Goal: Task Accomplishment & Management: Complete application form

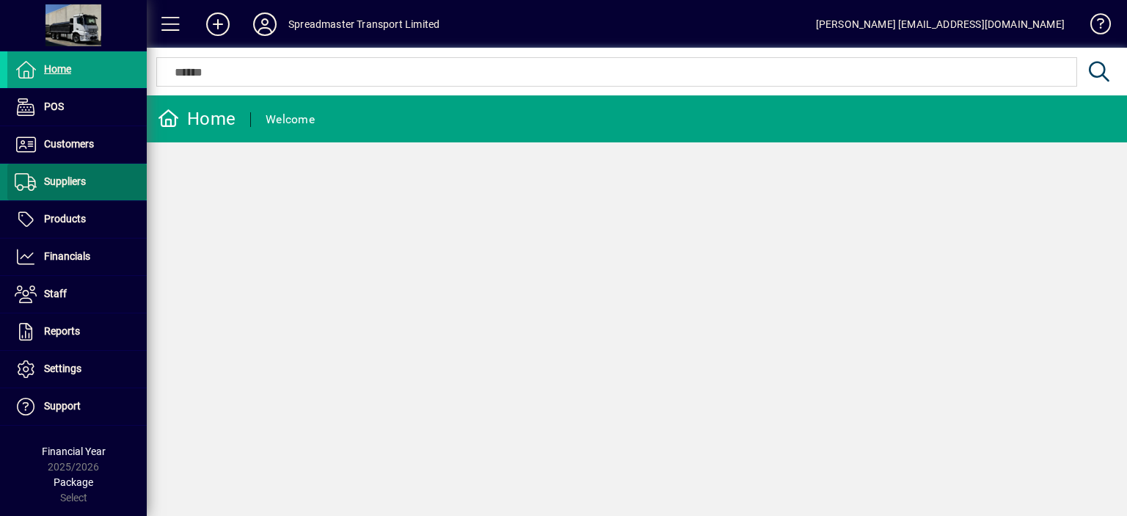
click at [76, 183] on span "Suppliers" at bounding box center [65, 181] width 42 height 12
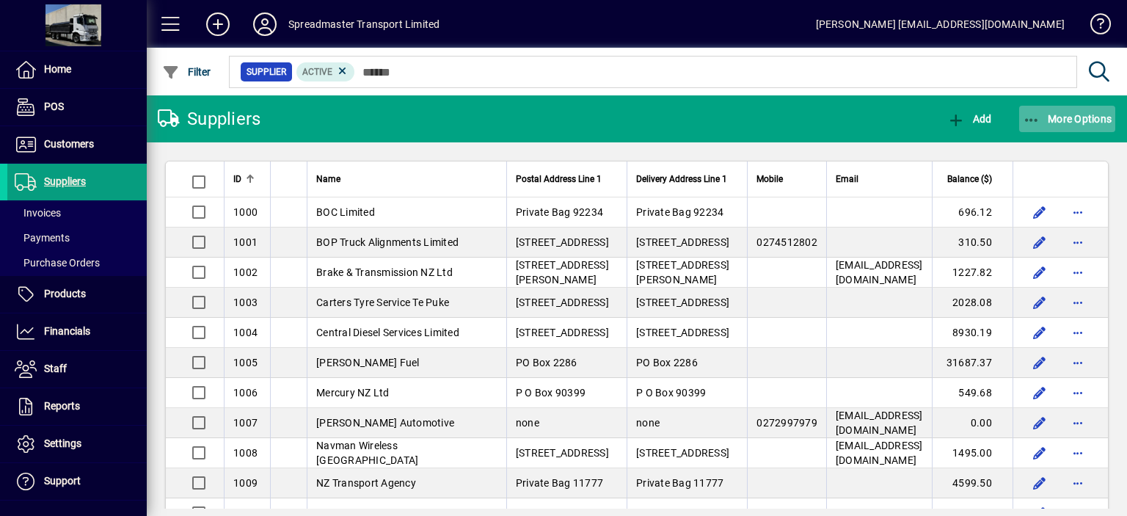
click at [1059, 117] on span "More Options" at bounding box center [1067, 119] width 89 height 12
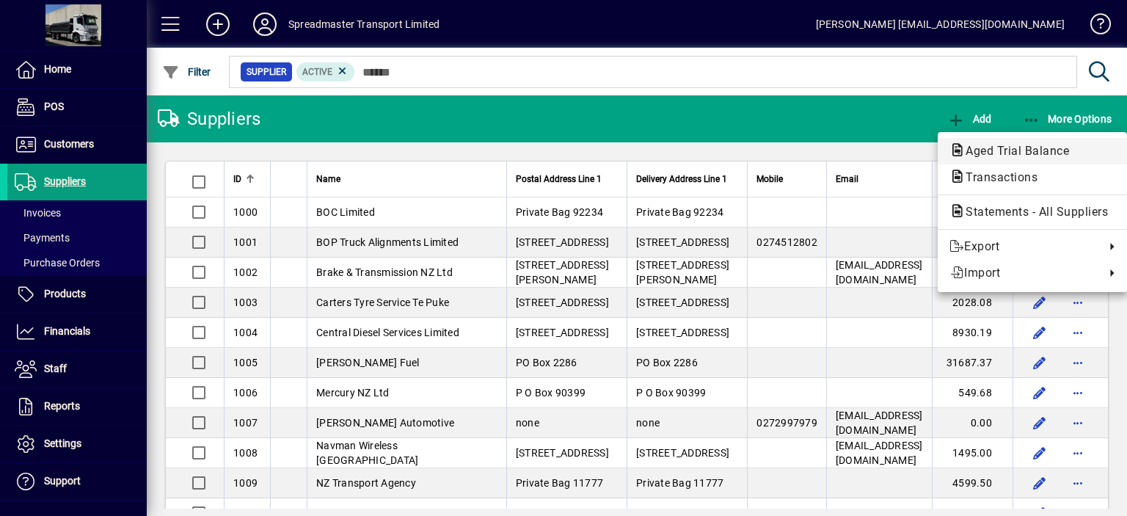
click at [970, 147] on span "Aged Trial Balance" at bounding box center [1012, 151] width 127 height 14
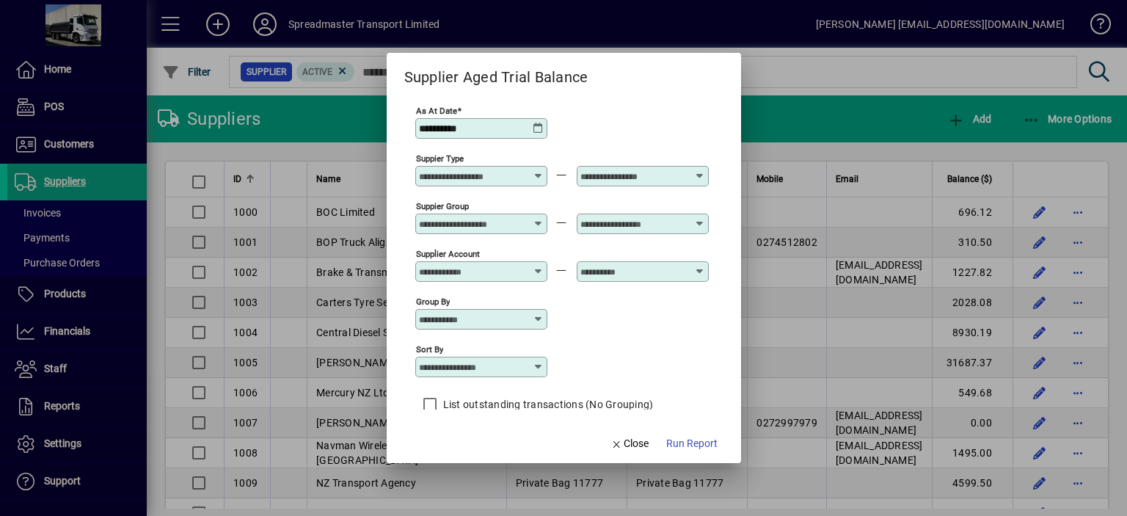
scroll to position [12, 0]
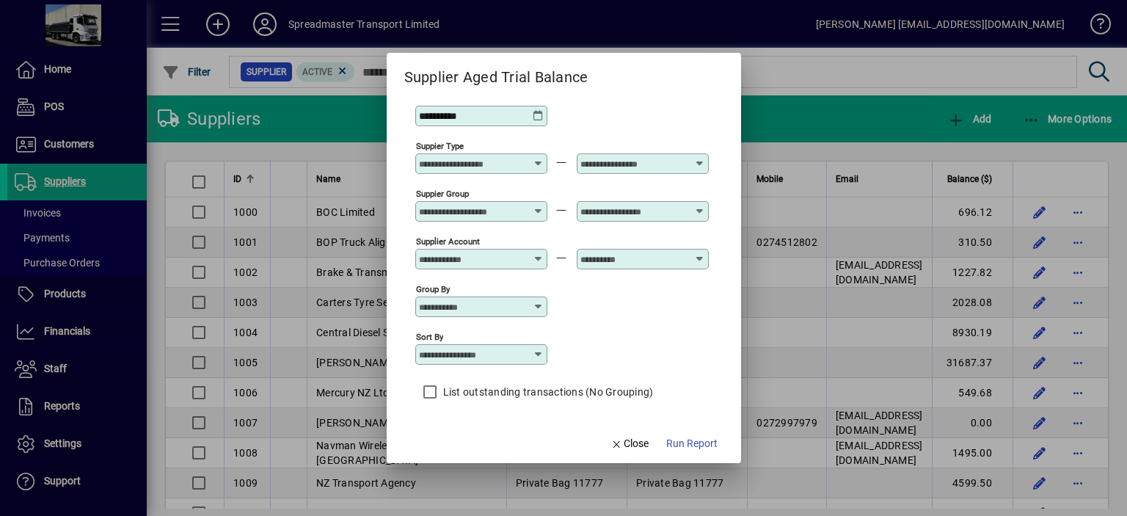
click at [540, 356] on icon at bounding box center [539, 354] width 12 height 12
click at [490, 423] on div "Supplier Name" at bounding box center [461, 426] width 70 height 15
type input "**********"
click at [681, 443] on span "Run Report" at bounding box center [691, 443] width 51 height 15
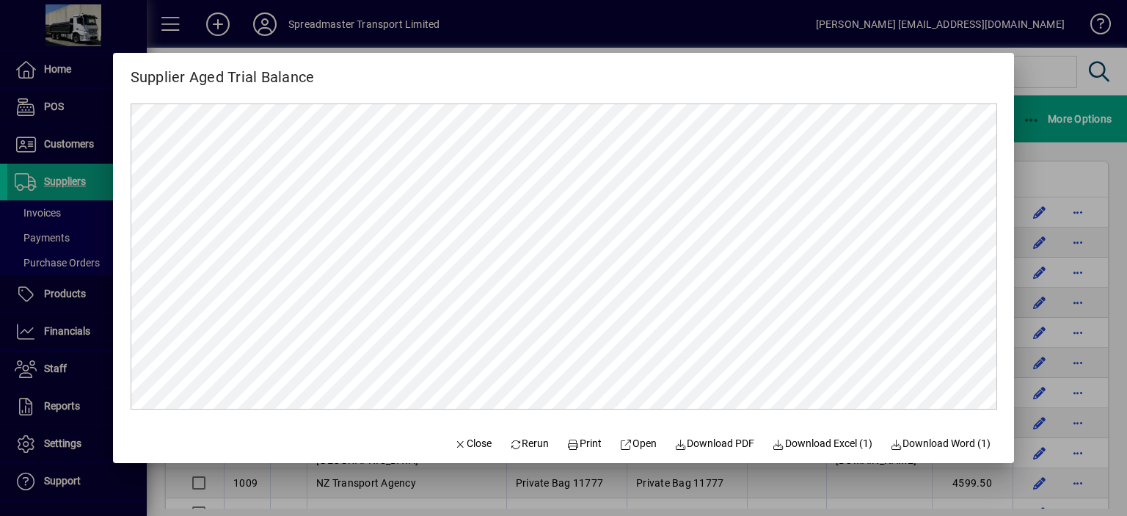
scroll to position [0, 0]
click at [575, 445] on span "Print" at bounding box center [584, 443] width 35 height 15
click at [467, 442] on span "Close" at bounding box center [472, 443] width 38 height 15
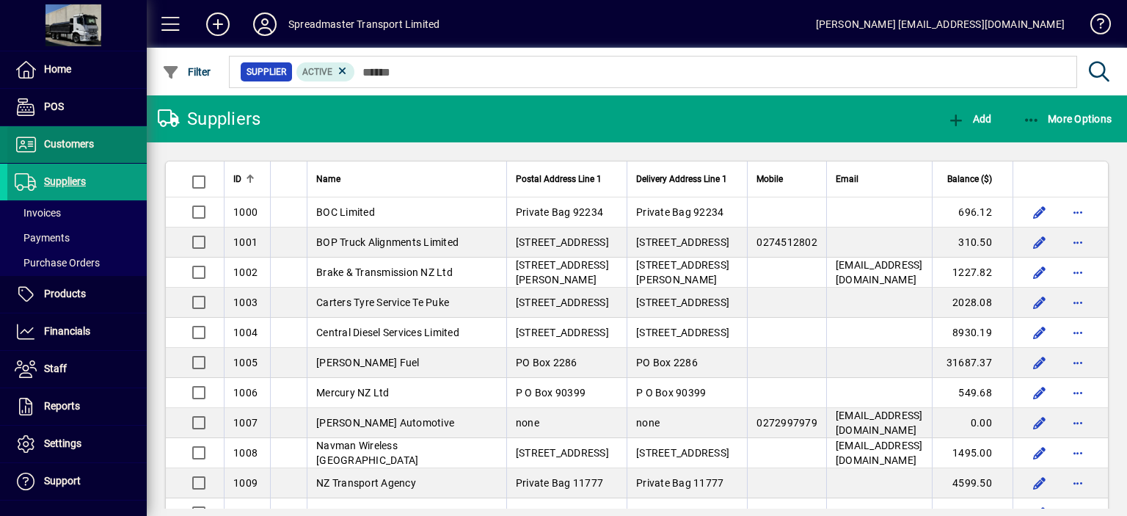
click at [94, 141] on span "Customers" at bounding box center [50, 145] width 87 height 18
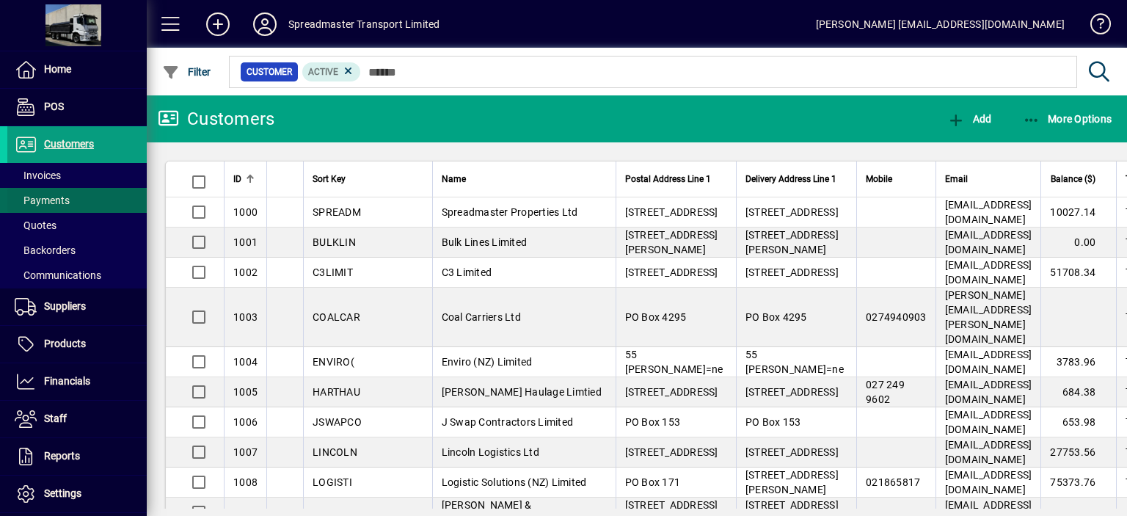
click at [56, 200] on span "Payments" at bounding box center [42, 200] width 55 height 12
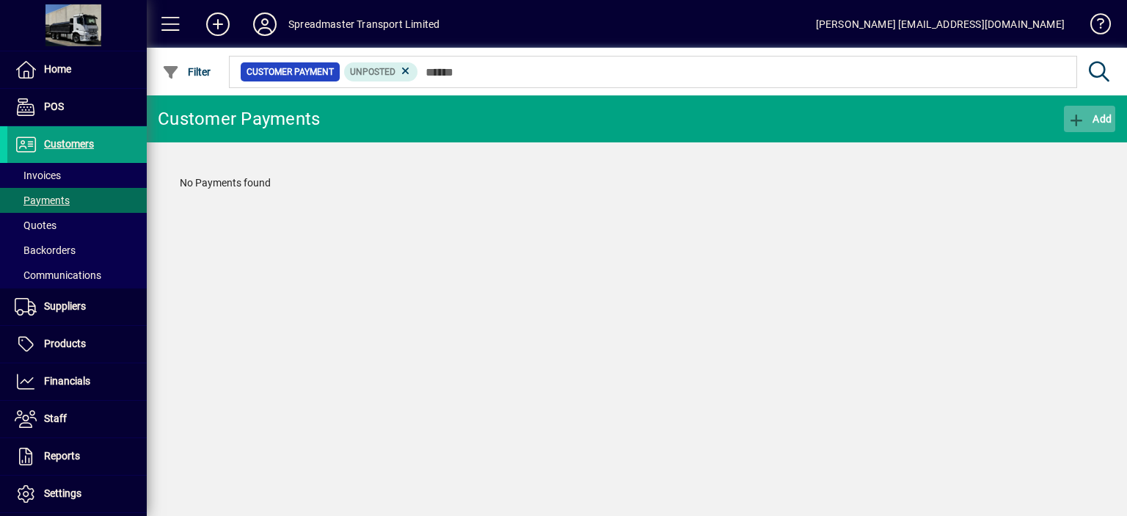
click at [1094, 117] on span "Add" at bounding box center [1089, 119] width 44 height 12
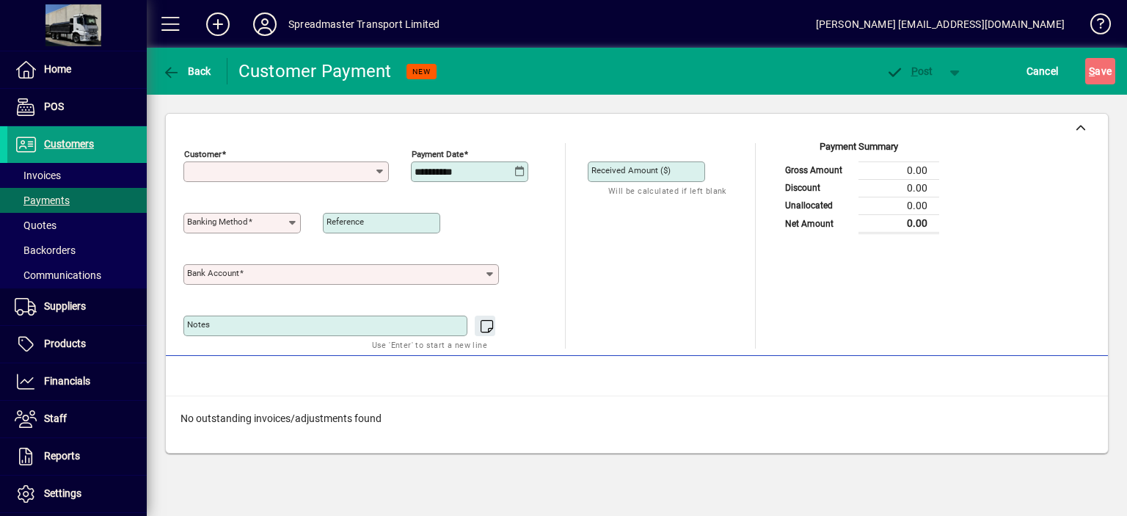
type input "**********"
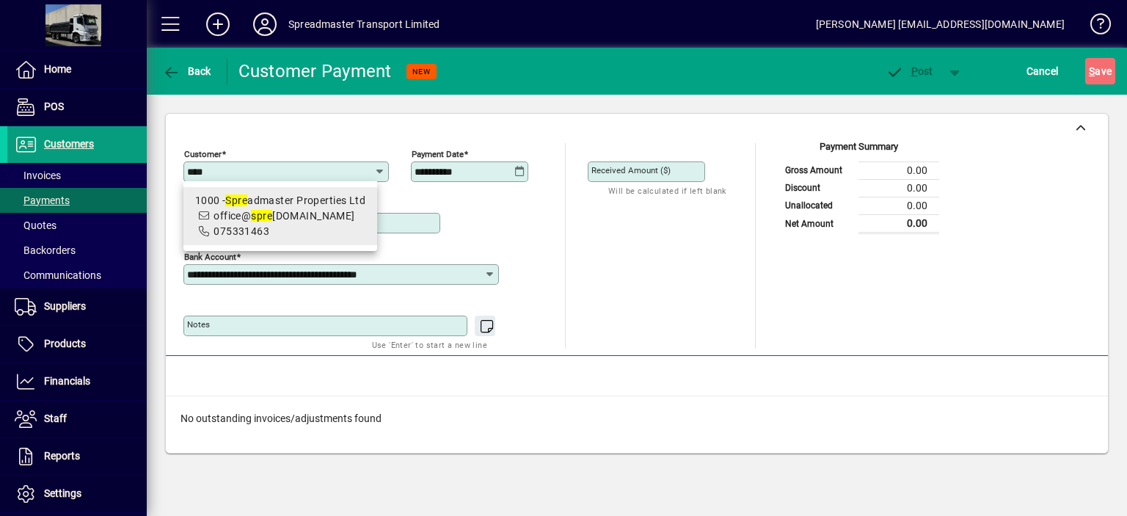
click at [324, 221] on span "office@ spre [DOMAIN_NAME]" at bounding box center [284, 216] width 142 height 12
type input "**********"
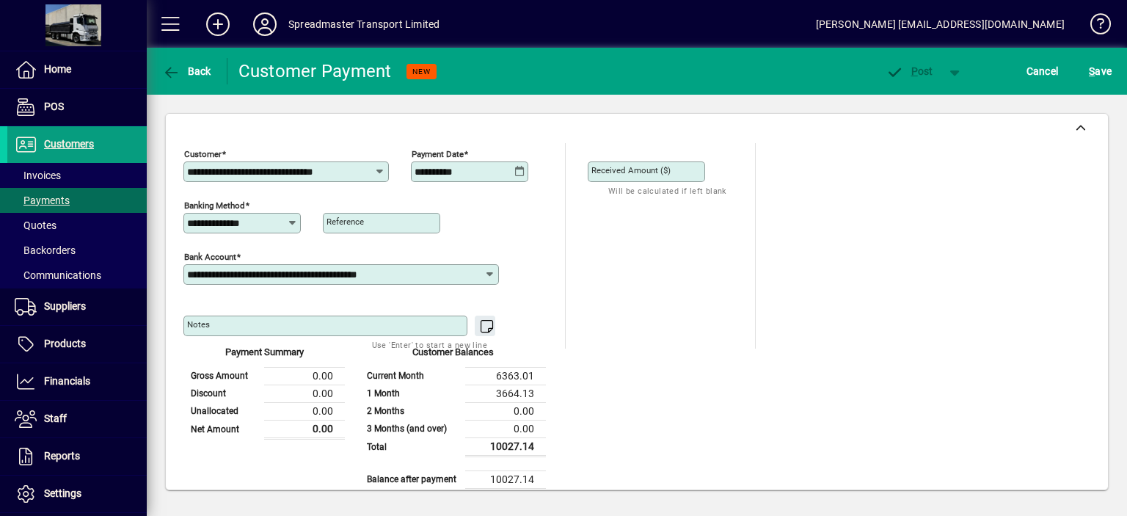
click at [687, 171] on input "Received Amount ($)" at bounding box center [647, 172] width 113 height 12
type input "*******"
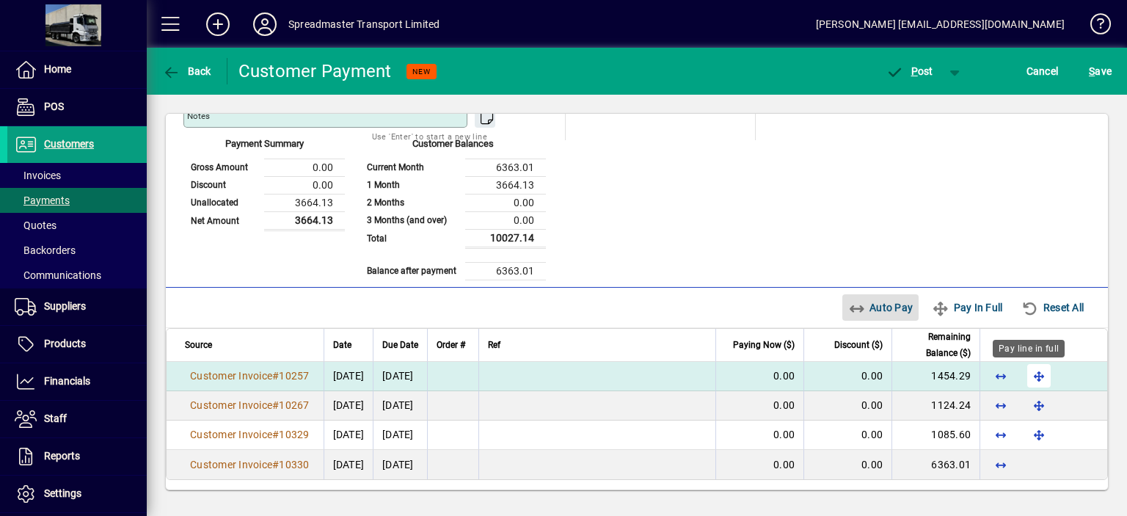
click at [1024, 376] on span "button" at bounding box center [1038, 375] width 35 height 35
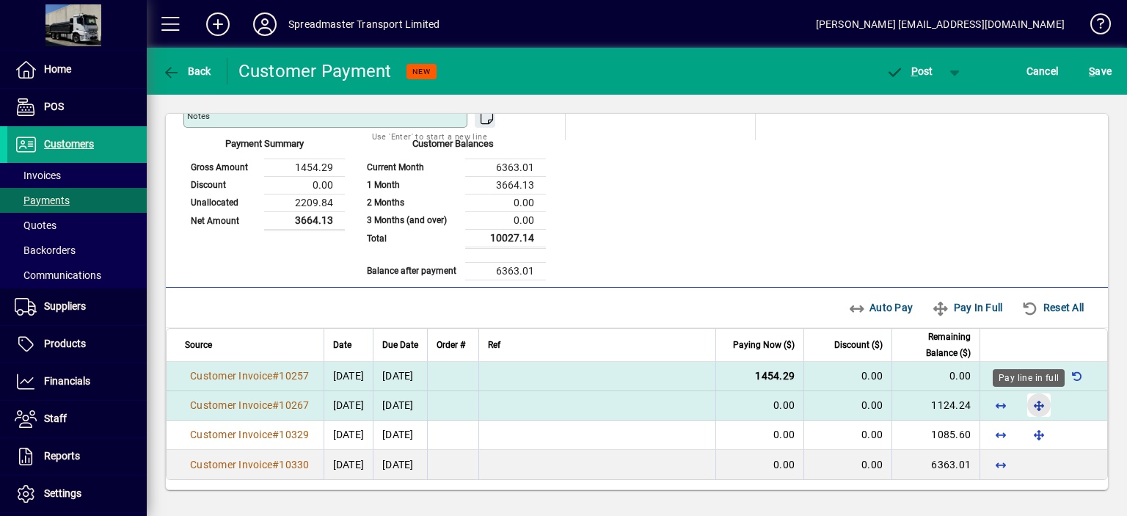
click at [1023, 400] on span "button" at bounding box center [1038, 404] width 35 height 35
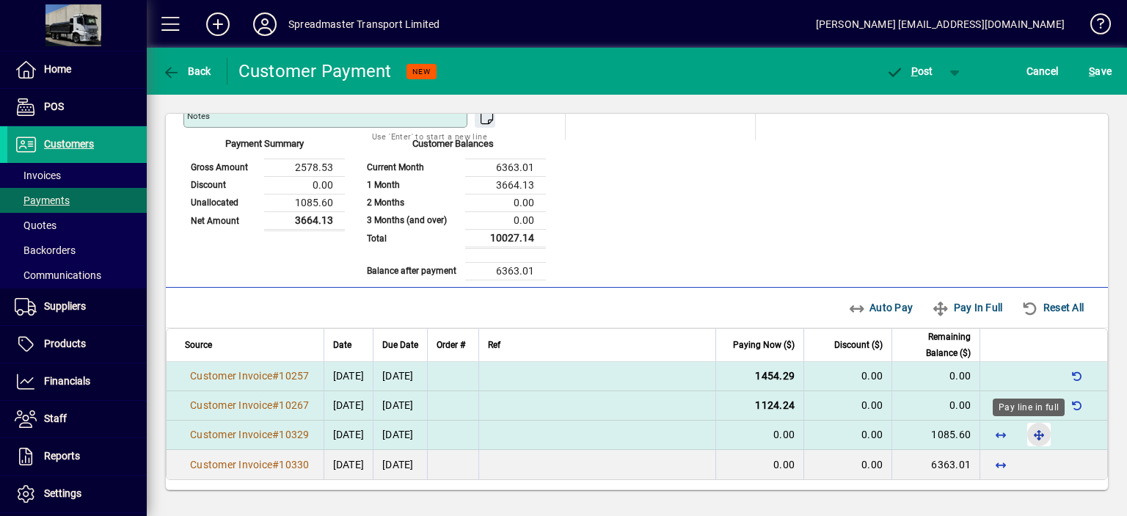
click at [1025, 433] on span "button" at bounding box center [1038, 434] width 35 height 35
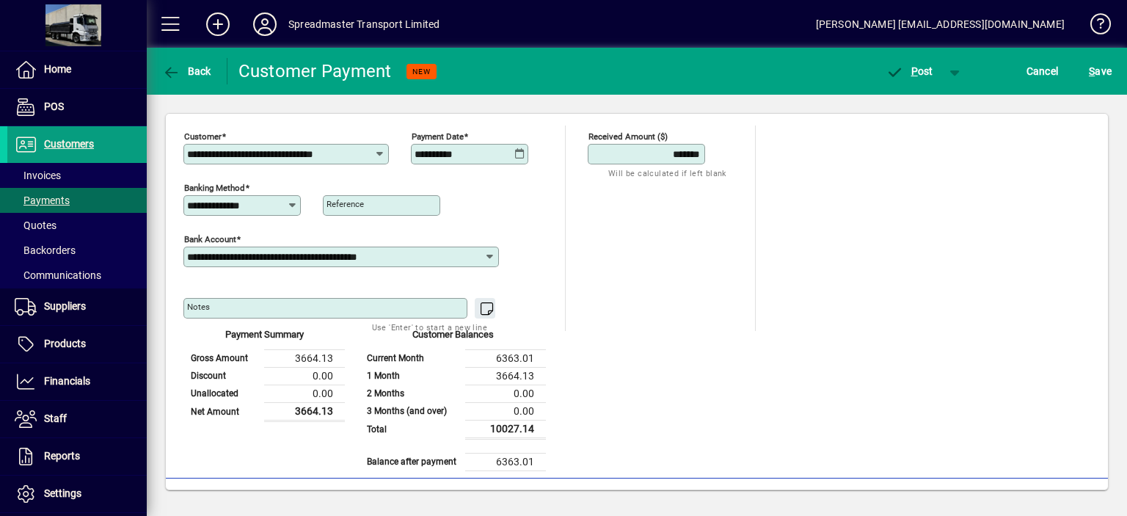
scroll to position [0, 0]
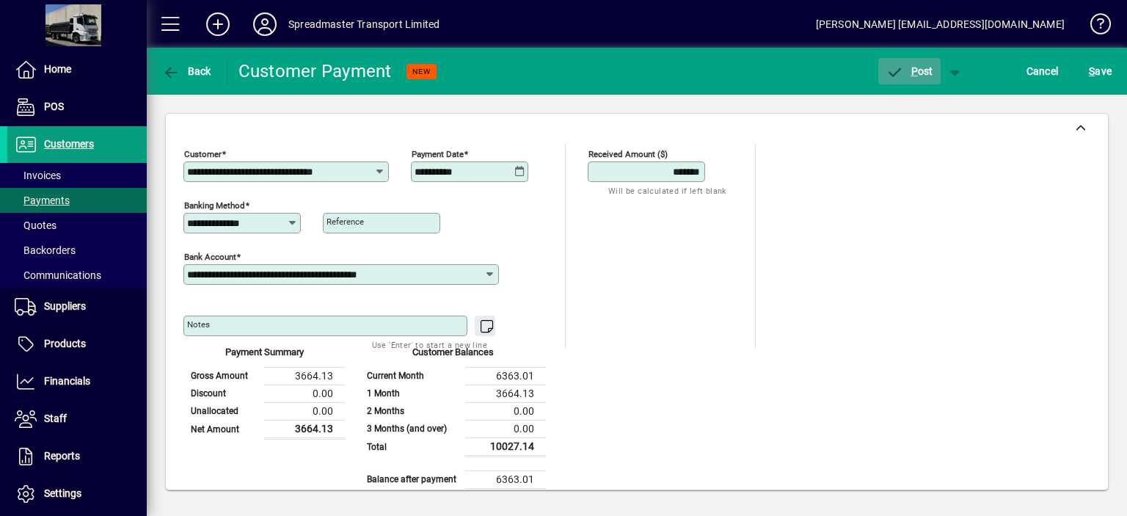
click at [915, 73] on span "P" at bounding box center [914, 71] width 7 height 12
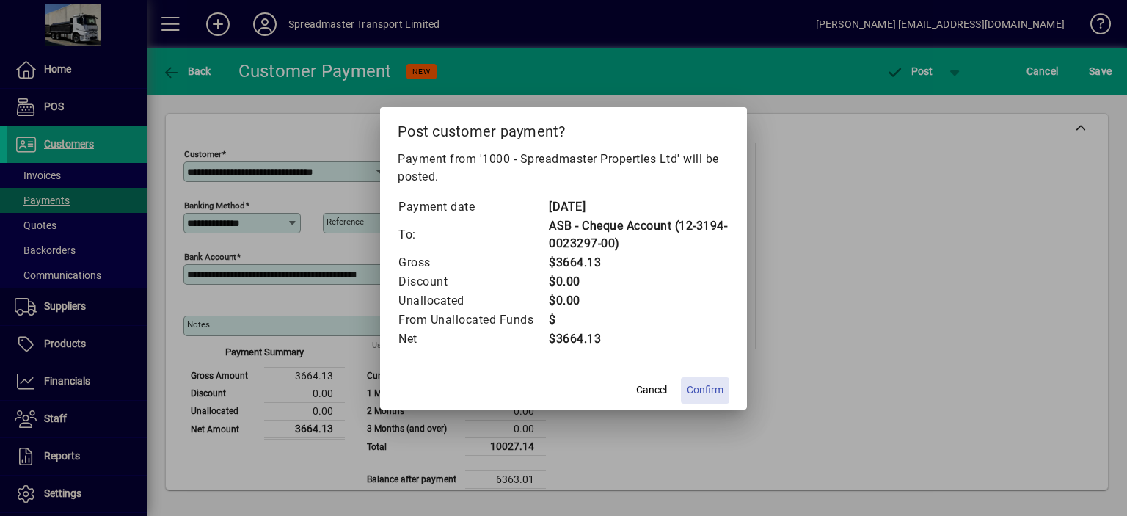
click at [713, 392] on span "Confirm" at bounding box center [705, 389] width 37 height 15
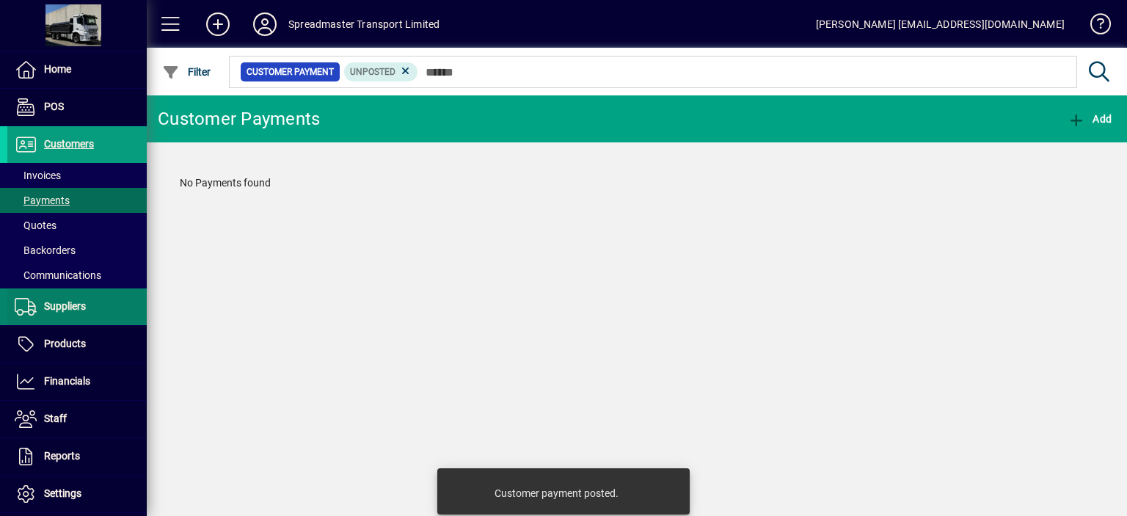
click at [73, 306] on span "Suppliers" at bounding box center [65, 306] width 42 height 12
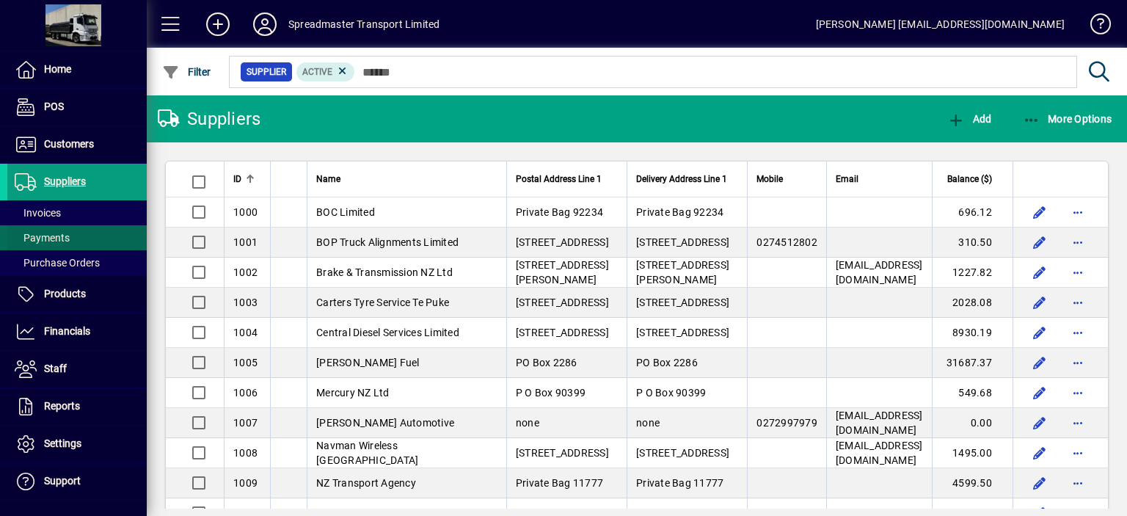
click at [62, 236] on span "Payments" at bounding box center [42, 238] width 55 height 12
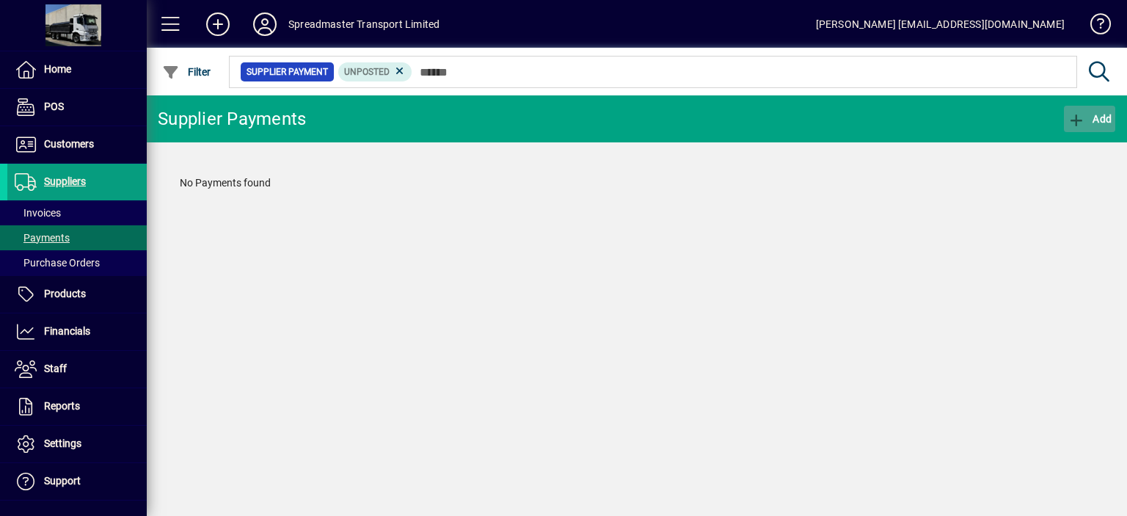
click at [1100, 120] on span "Add" at bounding box center [1089, 119] width 44 height 12
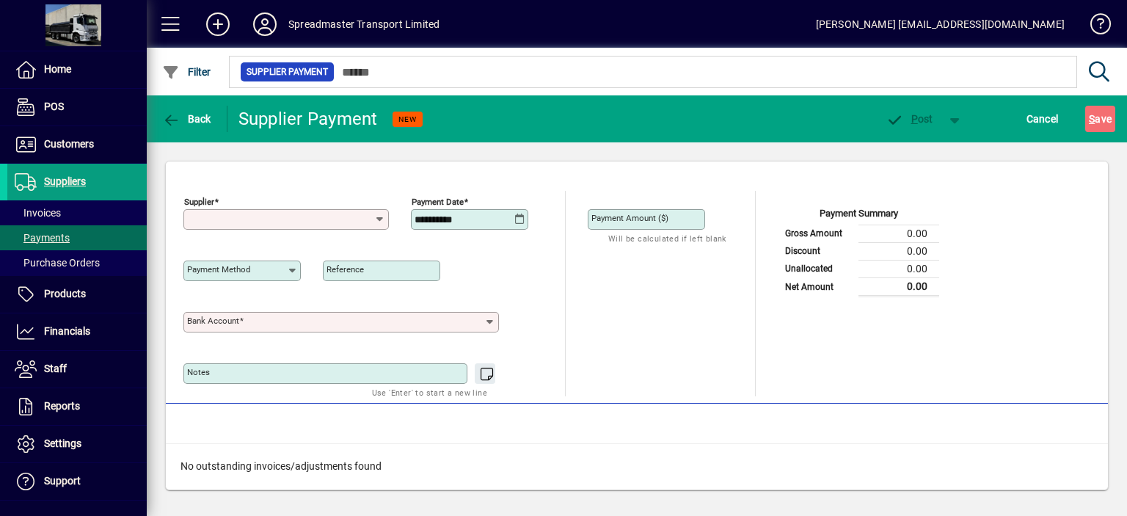
type input "**********"
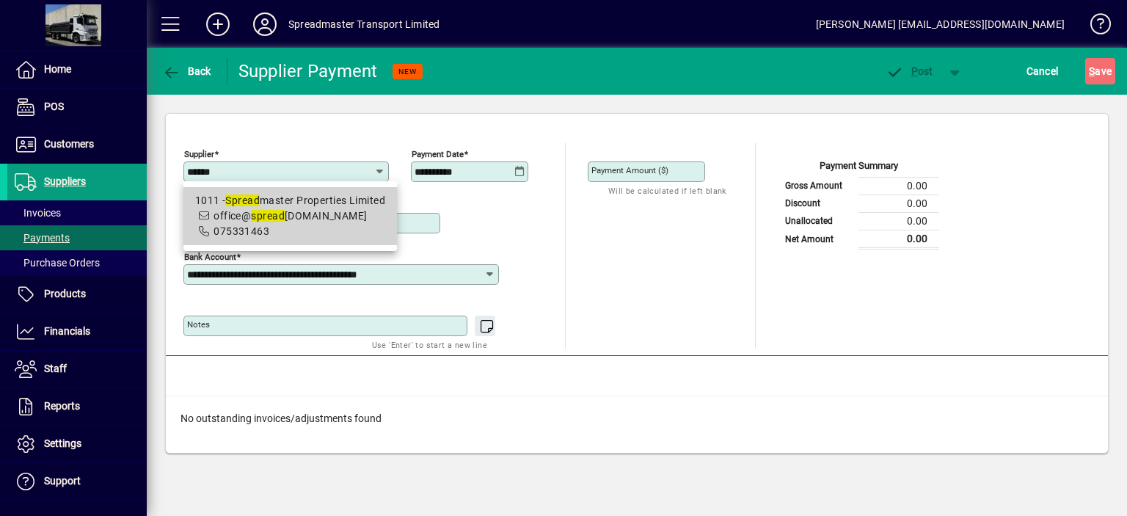
click at [211, 226] on icon at bounding box center [204, 231] width 13 height 10
type input "**********"
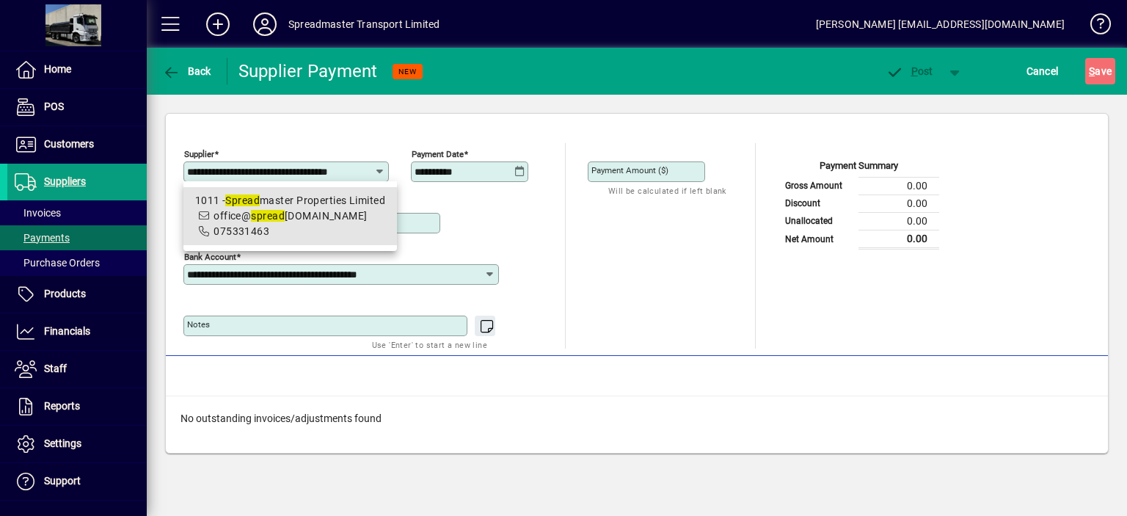
scroll to position [0, 3]
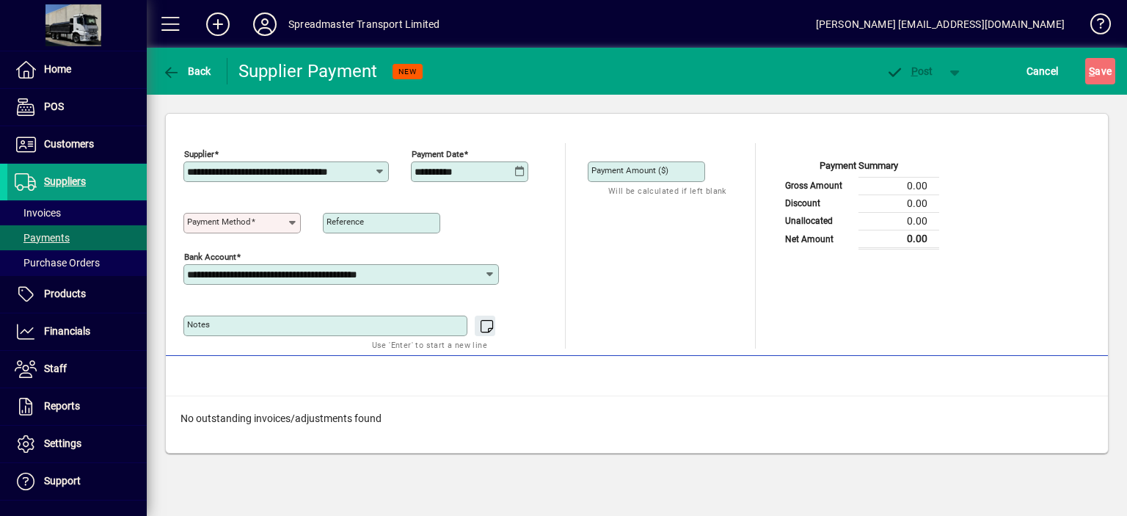
type input "**********"
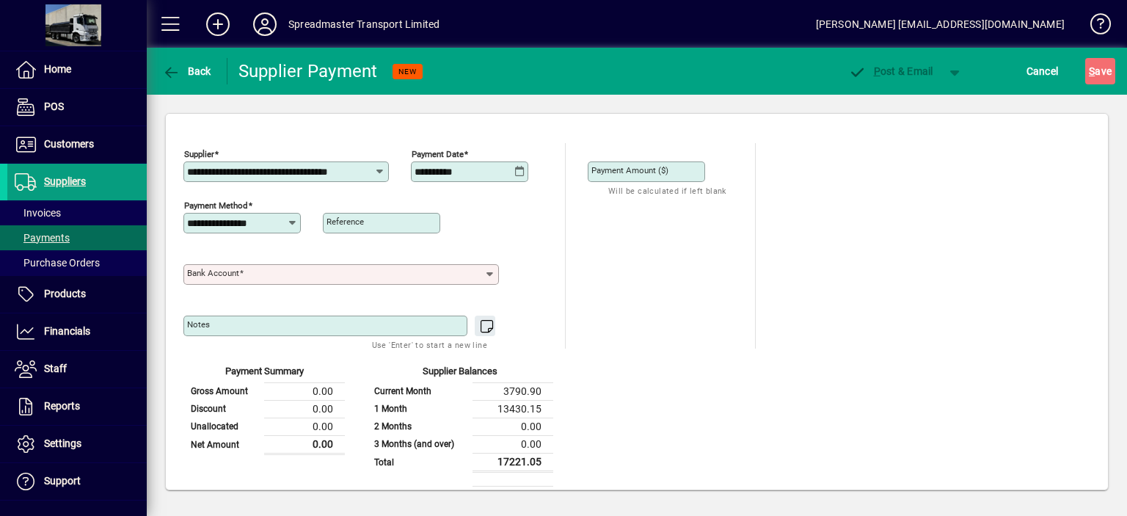
scroll to position [0, 0]
click at [318, 266] on div "Bank Account" at bounding box center [340, 274] width 315 height 21
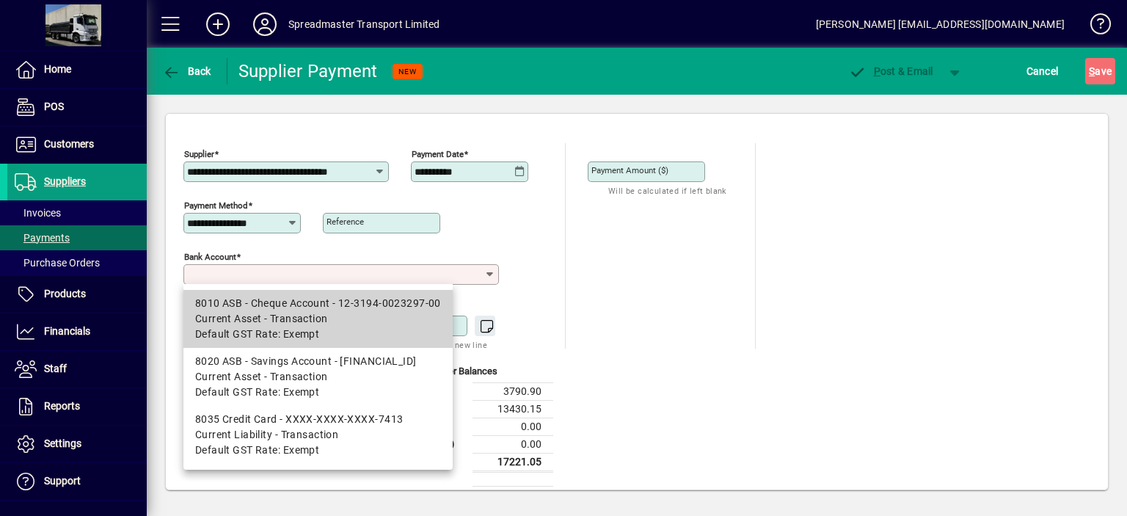
click at [310, 298] on div "8010 ASB - Cheque Account - 12-3194-0023297-00" at bounding box center [318, 303] width 246 height 15
type input "**********"
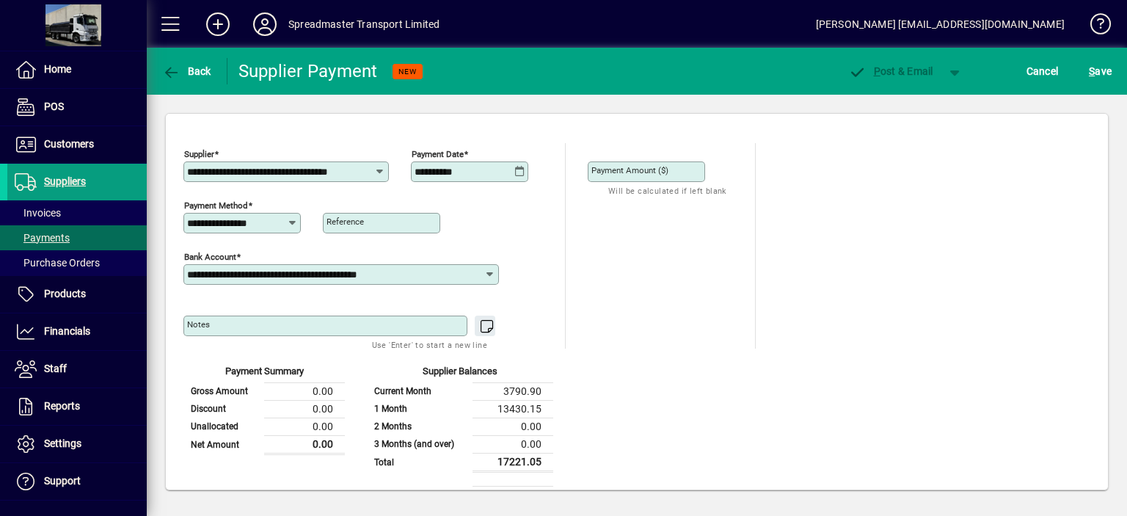
click at [687, 172] on input "Payment Amount ($)" at bounding box center [647, 172] width 113 height 12
type input "********"
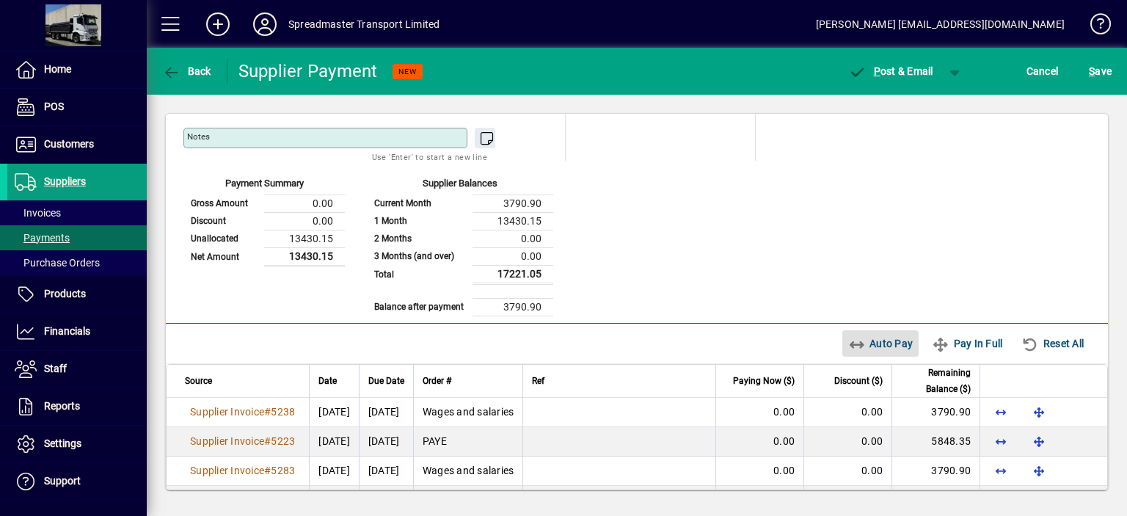
scroll to position [223, 0]
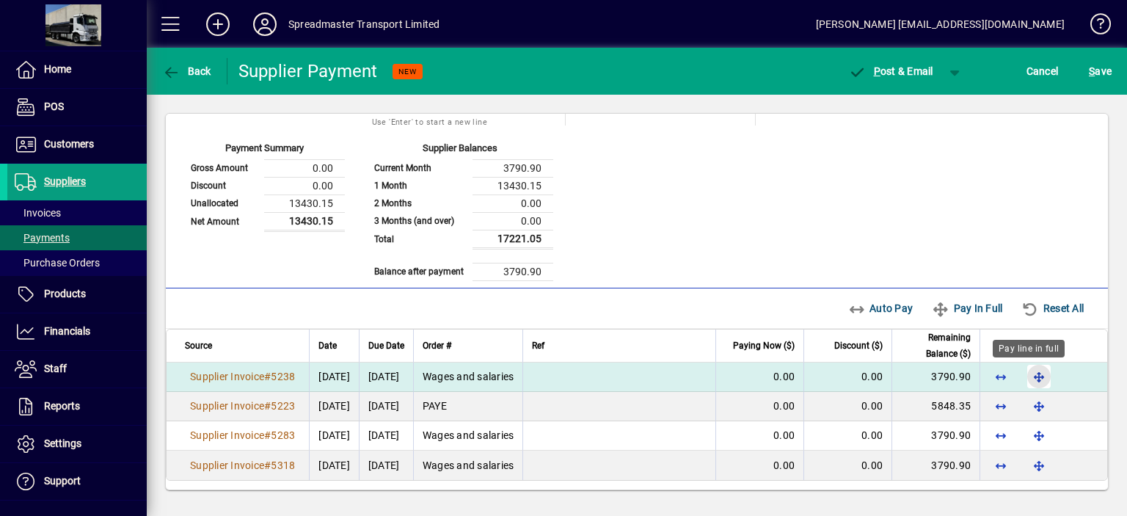
click at [1027, 373] on span "button" at bounding box center [1038, 376] width 35 height 35
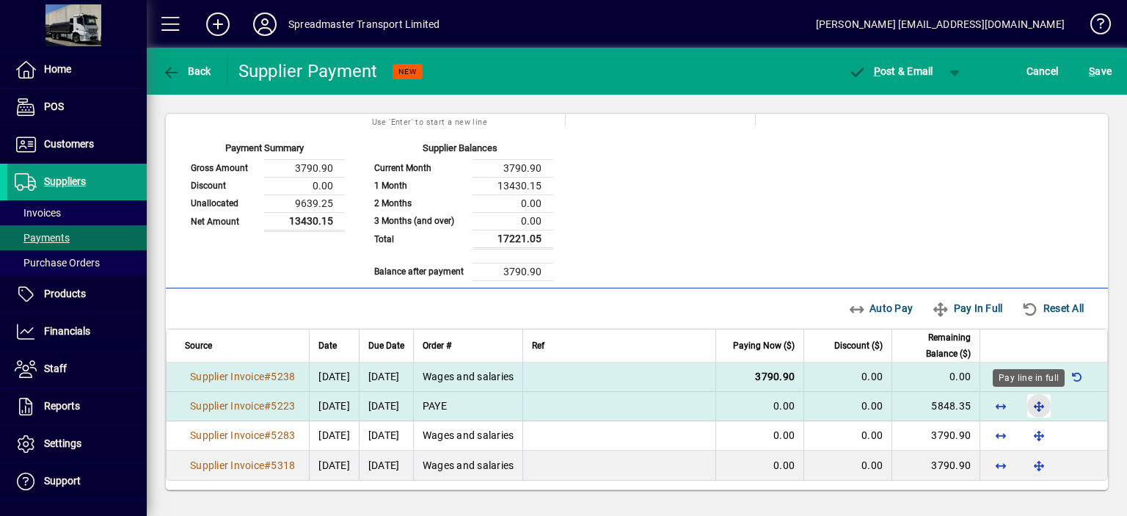
click at [1028, 401] on span "button" at bounding box center [1038, 405] width 35 height 35
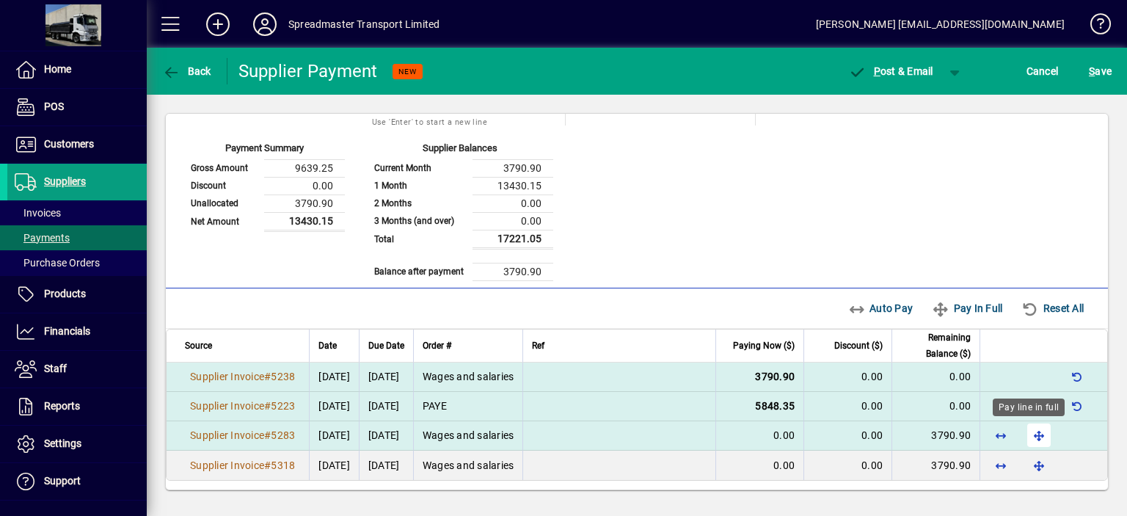
click at [1027, 432] on span "button" at bounding box center [1038, 434] width 35 height 35
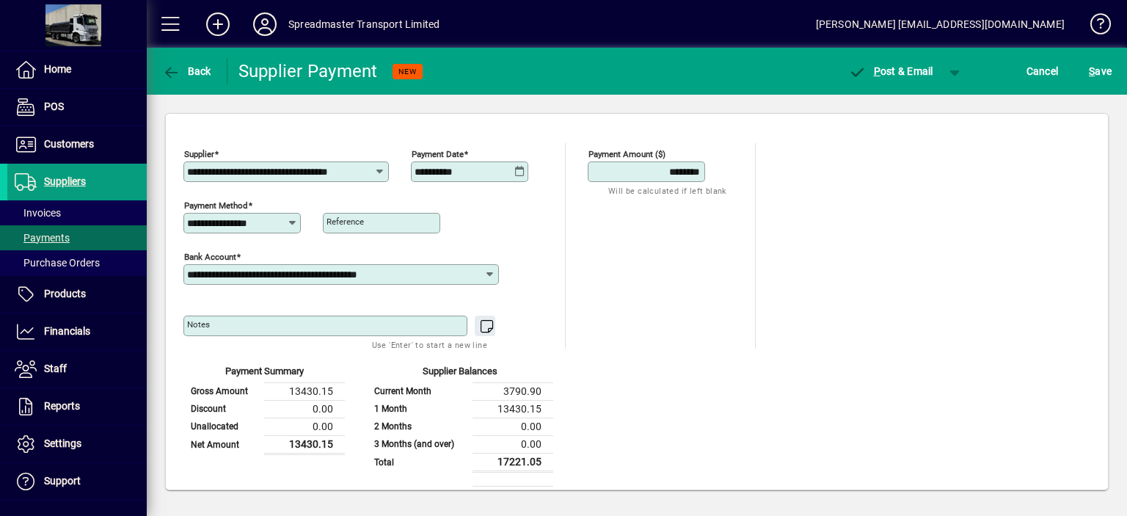
scroll to position [0, 0]
click at [951, 70] on span "button" at bounding box center [954, 71] width 35 height 35
click at [921, 98] on span "P ost" at bounding box center [908, 102] width 52 height 12
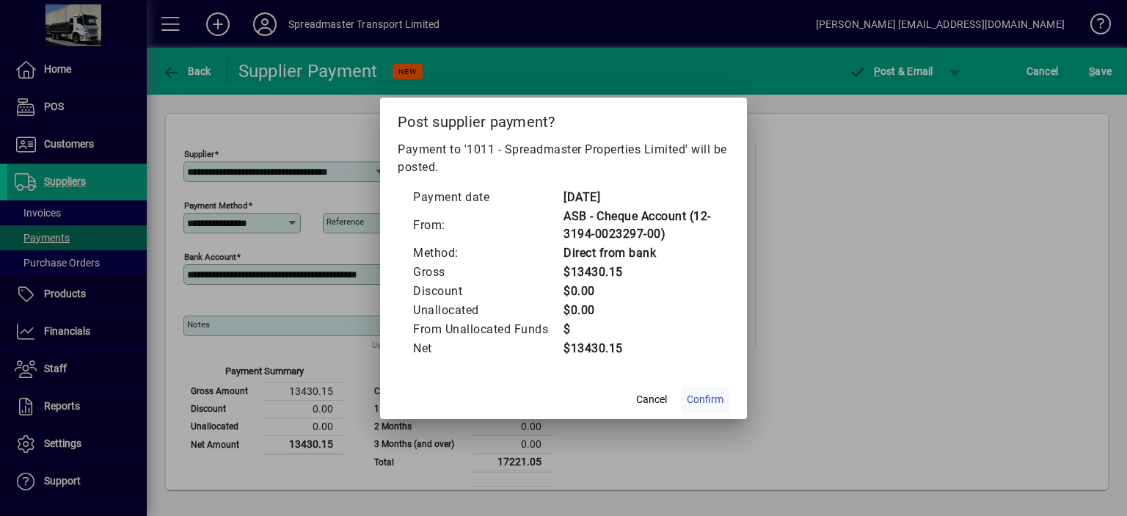
click at [708, 398] on span "Confirm" at bounding box center [705, 399] width 37 height 15
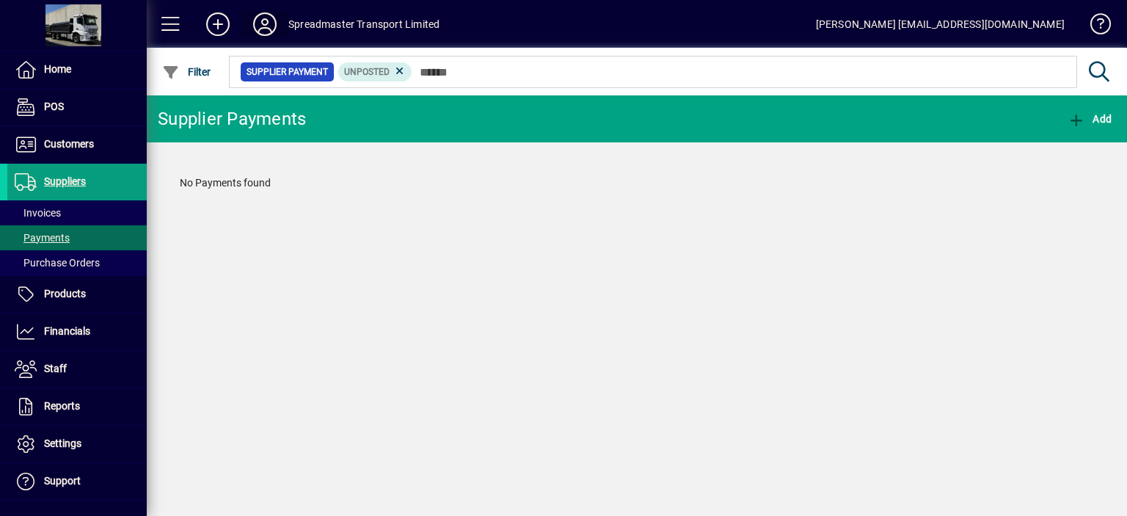
click at [263, 25] on icon at bounding box center [264, 23] width 29 height 23
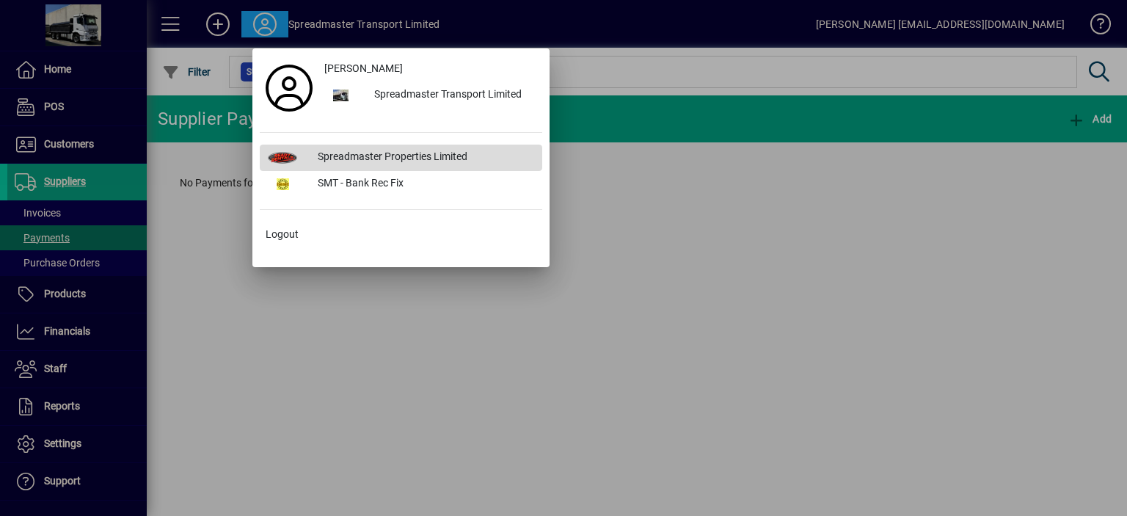
click at [379, 153] on div "Spreadmaster Properties Limited" at bounding box center [424, 158] width 236 height 26
